Goal: Task Accomplishment & Management: Manage account settings

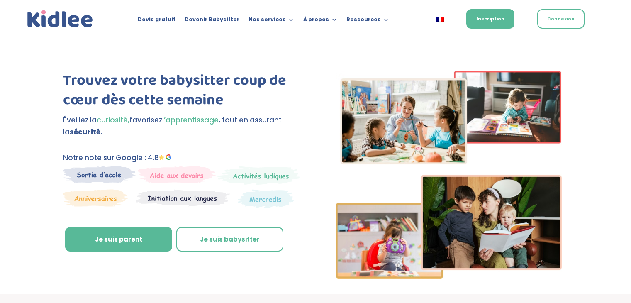
click at [560, 23] on link "Connexion" at bounding box center [560, 18] width 47 height 19
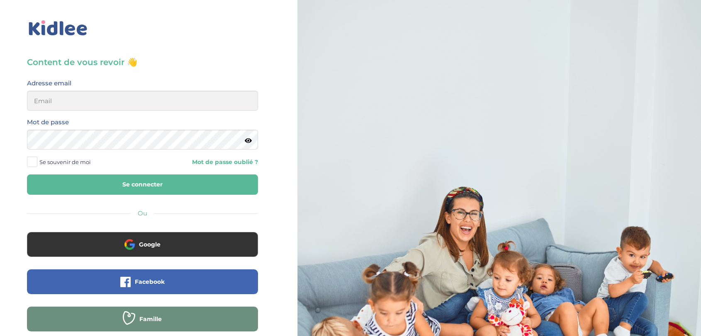
type input "admin2@kidlee.fr"
click at [120, 186] on button "Se connecter" at bounding box center [142, 185] width 231 height 20
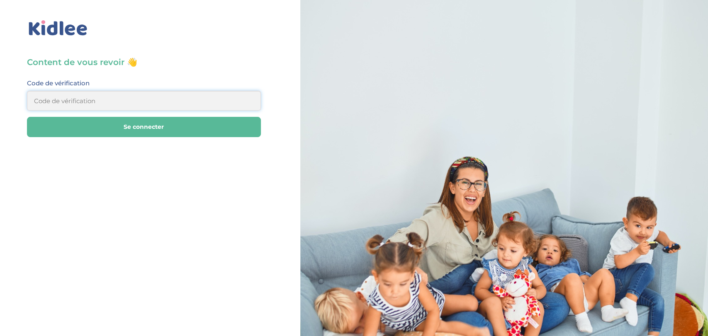
click at [52, 105] on input at bounding box center [144, 101] width 234 height 20
type input "441352"
click at [122, 130] on button "Se connecter" at bounding box center [144, 127] width 234 height 20
